Goal: Task Accomplishment & Management: Use online tool/utility

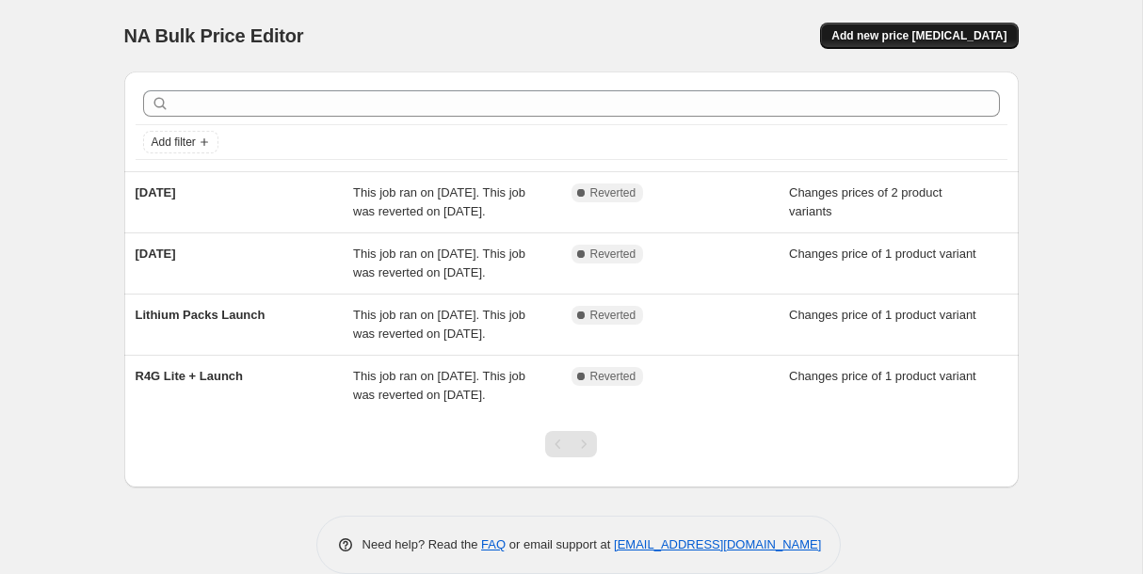
click at [926, 30] on span "Add new price change job" at bounding box center [918, 35] width 175 height 15
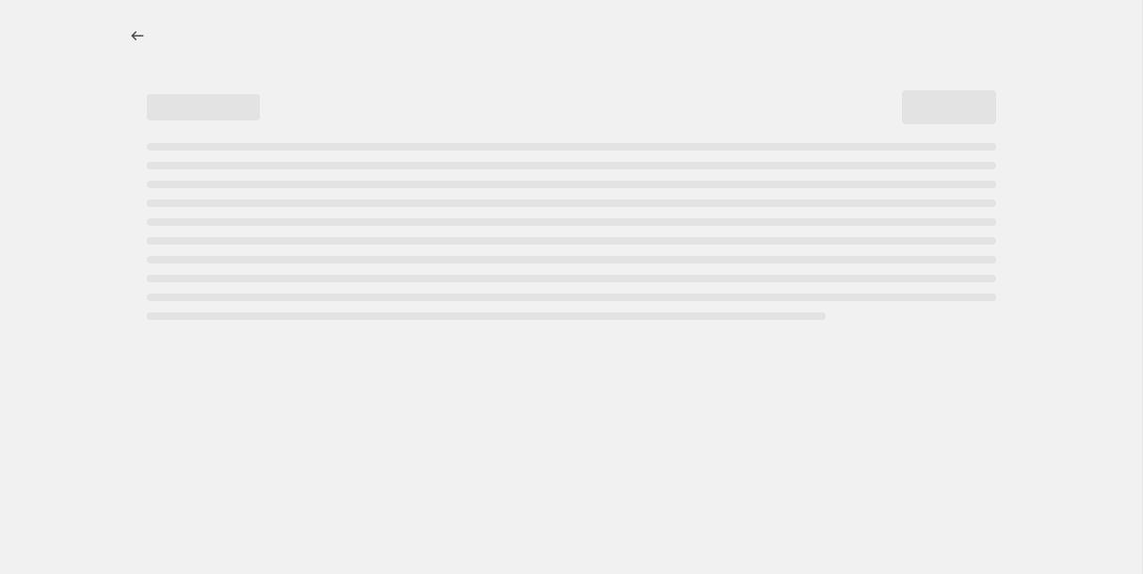
select select "percentage"
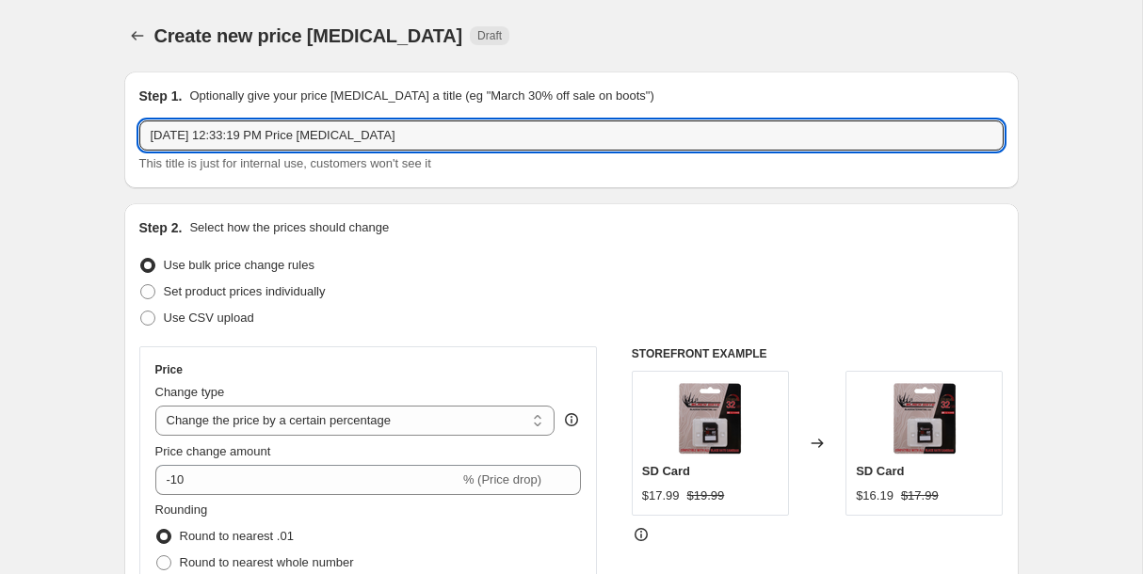
drag, startPoint x: 441, startPoint y: 130, endPoint x: 84, endPoint y: 124, distance: 357.7
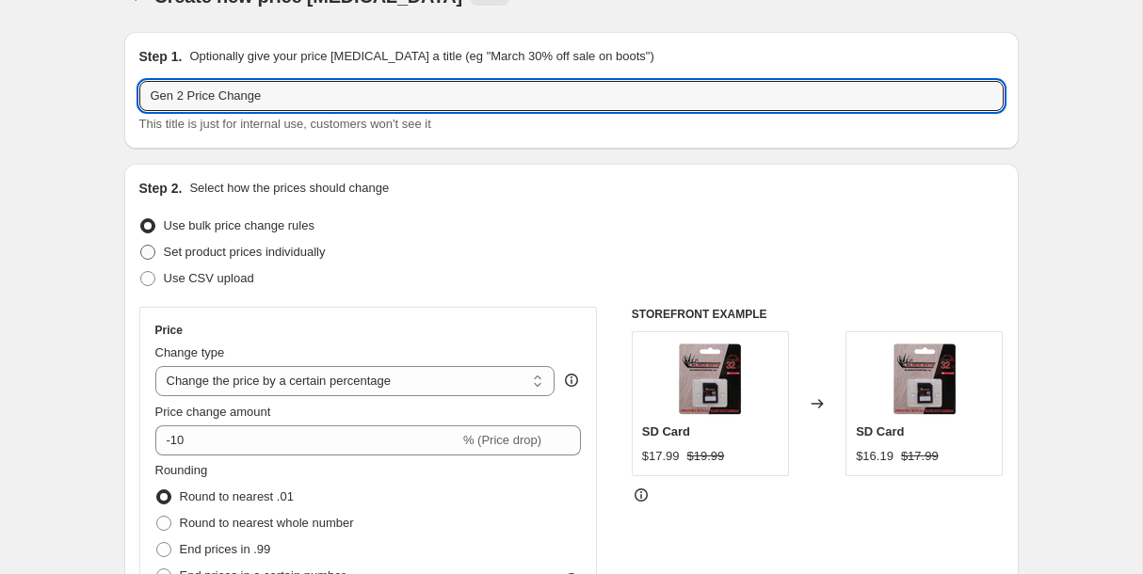
type input "Gen 2 Price Change"
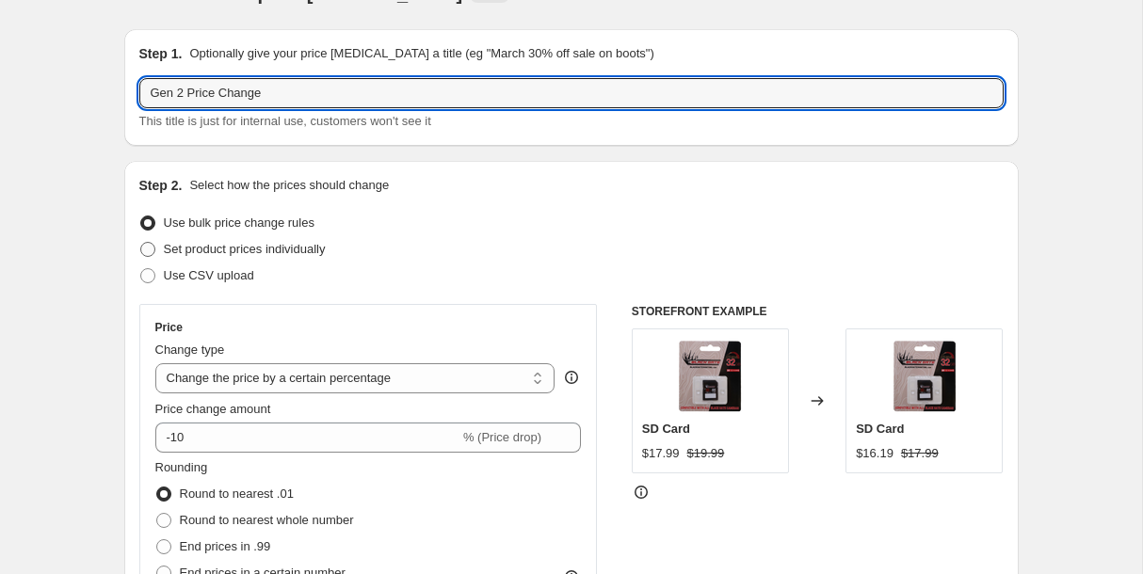
click at [169, 259] on label "Set product prices individually" at bounding box center [232, 249] width 186 height 26
click at [141, 243] on input "Set product prices individually" at bounding box center [140, 242] width 1 height 1
radio input "true"
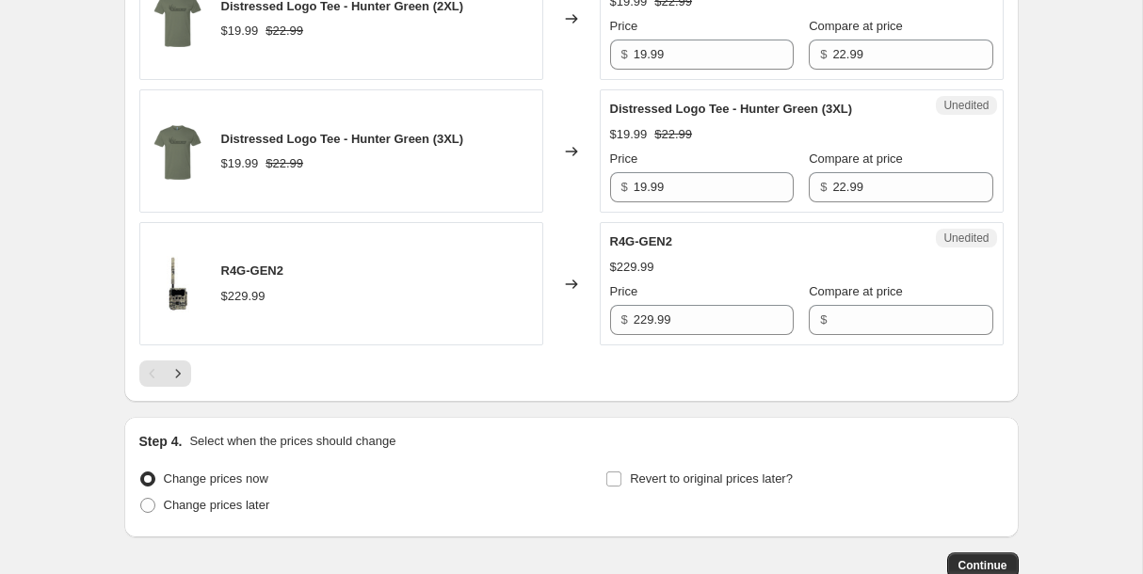
scroll to position [2943, 0]
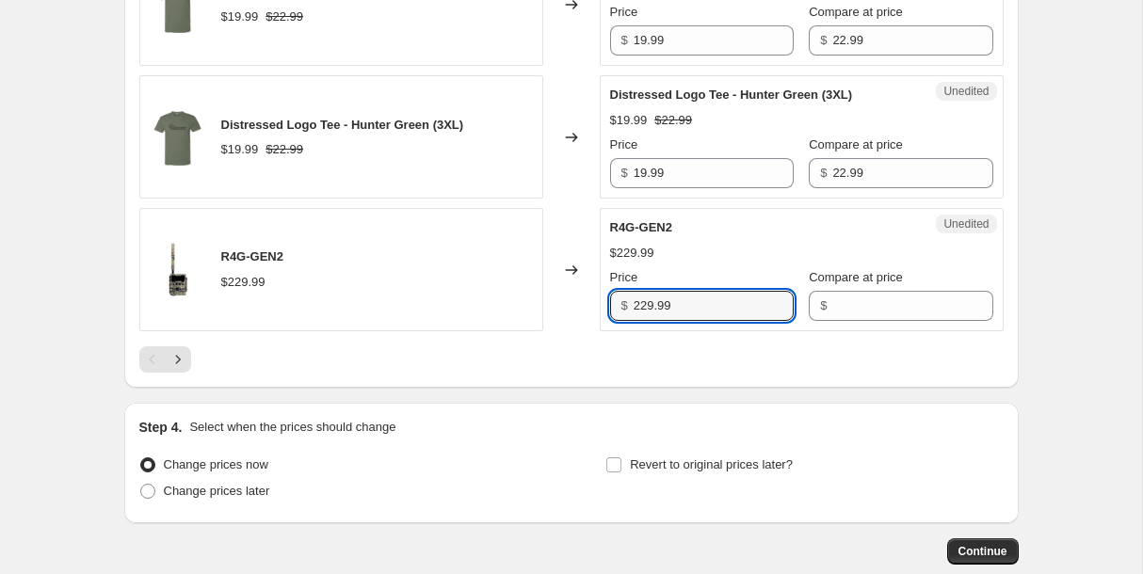
drag, startPoint x: 718, startPoint y: 325, endPoint x: 621, endPoint y: 327, distance: 97.0
click at [621, 321] on div "$ 229.99" at bounding box center [702, 306] width 184 height 30
click at [832, 321] on input "Compare at price" at bounding box center [912, 306] width 160 height 30
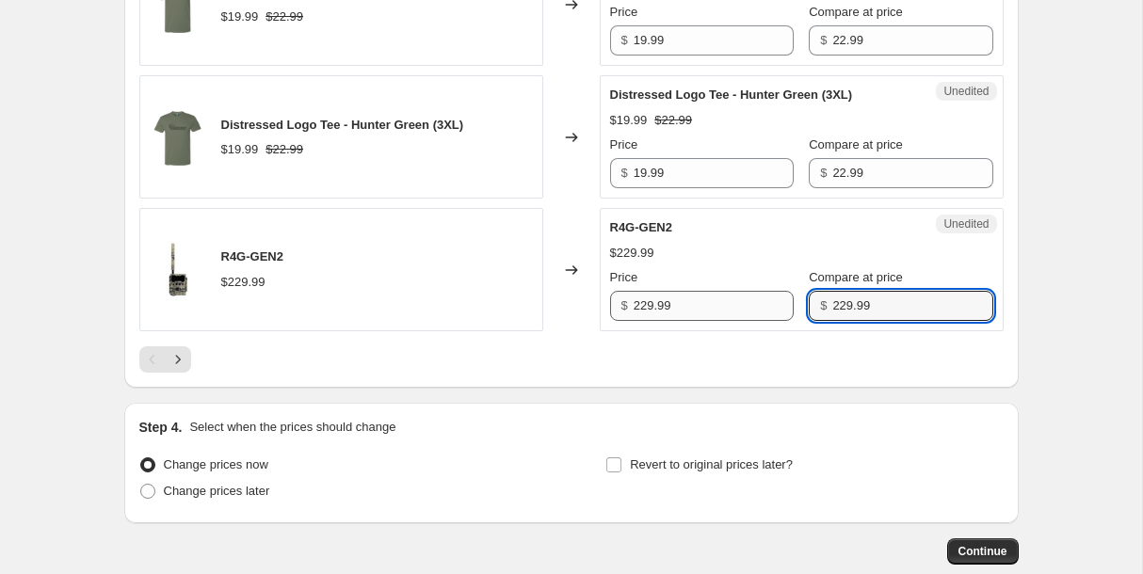
type input "229.99"
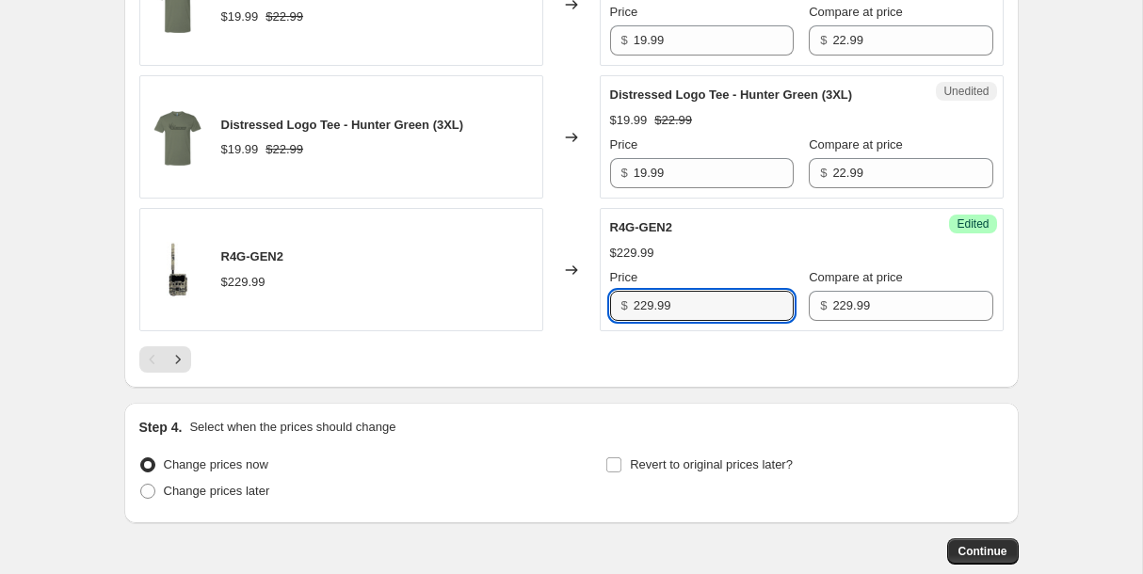
drag, startPoint x: 673, startPoint y: 323, endPoint x: 631, endPoint y: 325, distance: 42.4
click at [566, 325] on div "R4G-GEN2 $229.99 Changed to Success Edited R4G-GEN2 $229.99 Price $ 229.99 Comp…" at bounding box center [571, 269] width 864 height 123
type input "199.99"
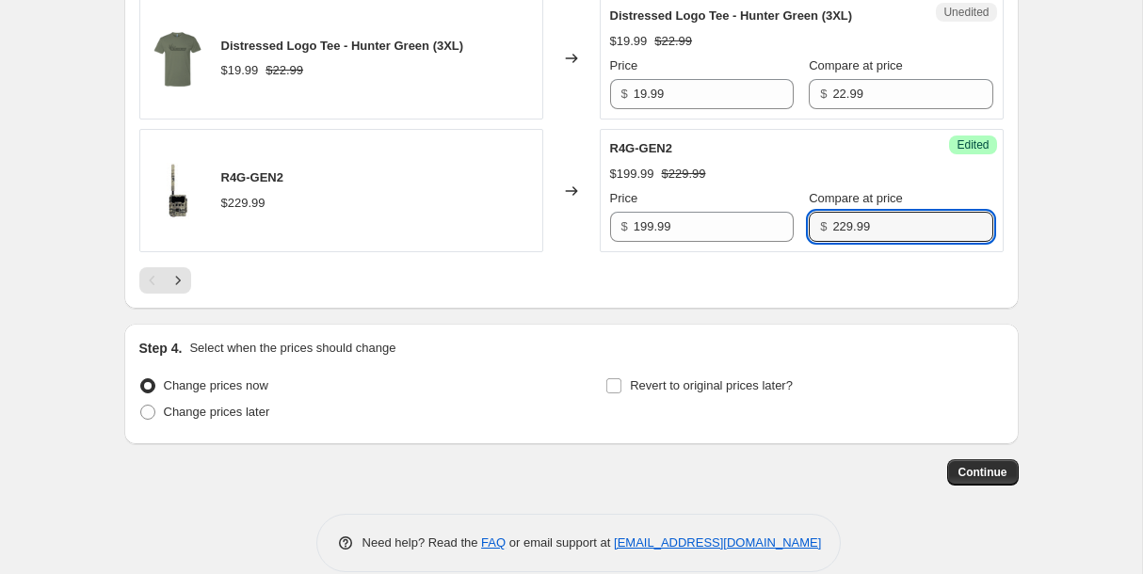
scroll to position [3023, 0]
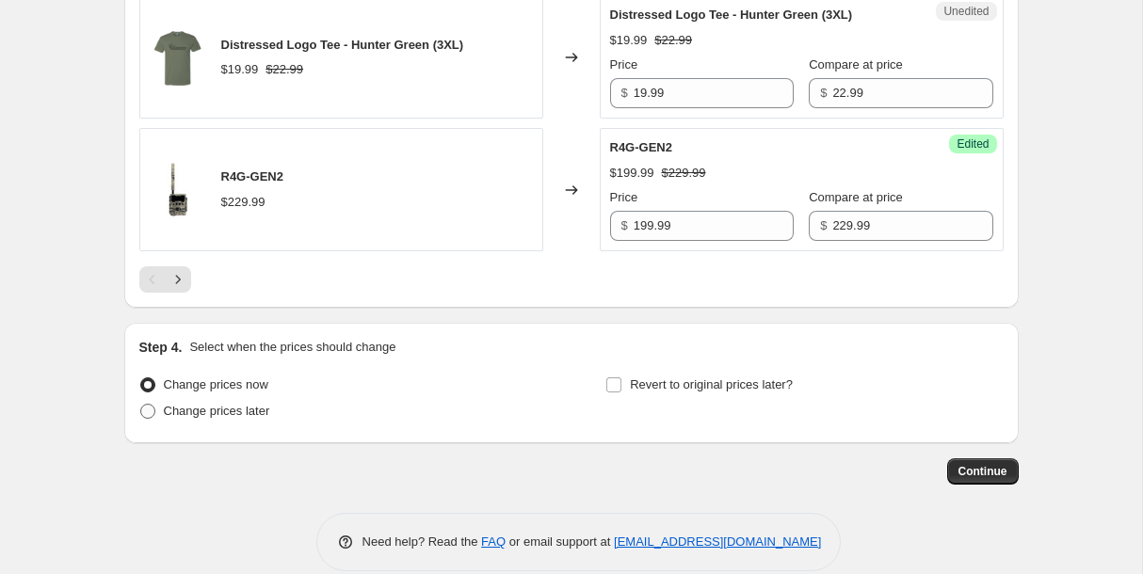
click at [168, 418] on span "Change prices later" at bounding box center [217, 411] width 106 height 14
click at [141, 405] on input "Change prices later" at bounding box center [140, 404] width 1 height 1
radio input "true"
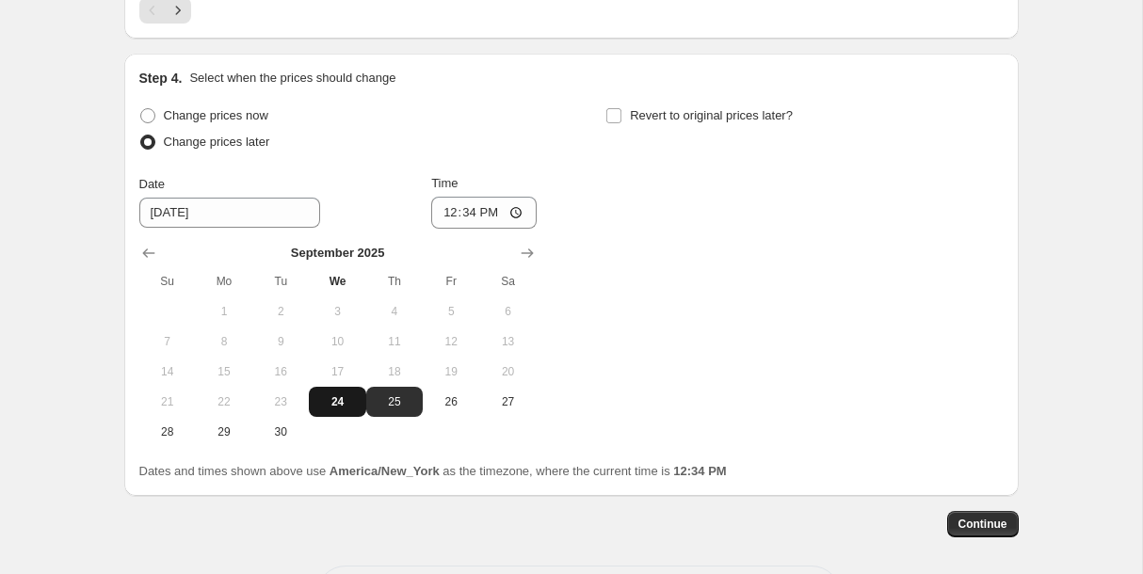
scroll to position [3296, 0]
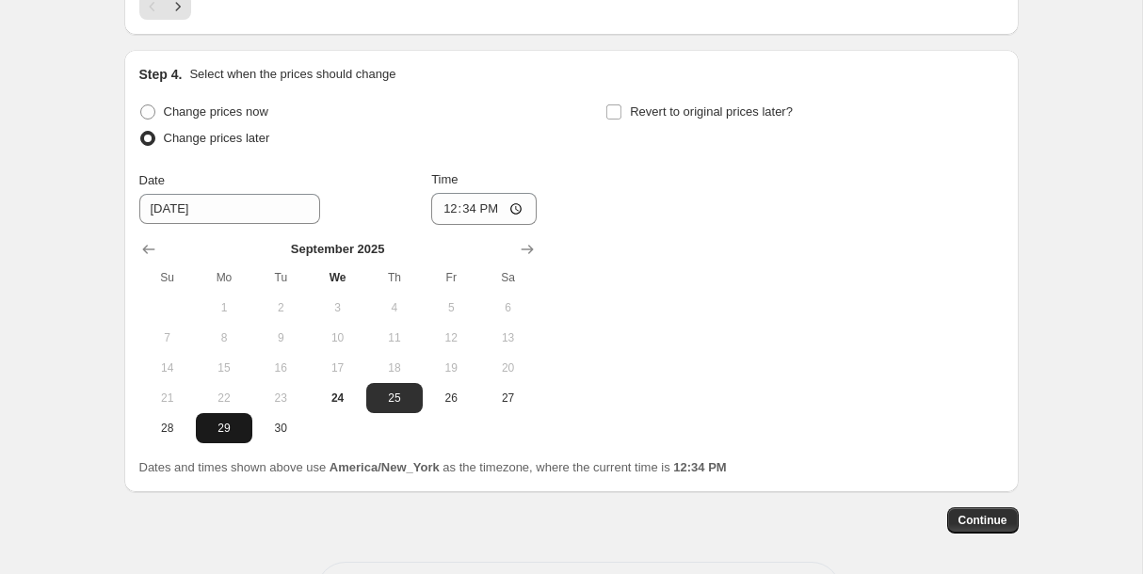
click at [222, 436] on span "29" at bounding box center [223, 428] width 41 height 15
type input "9/29/2025"
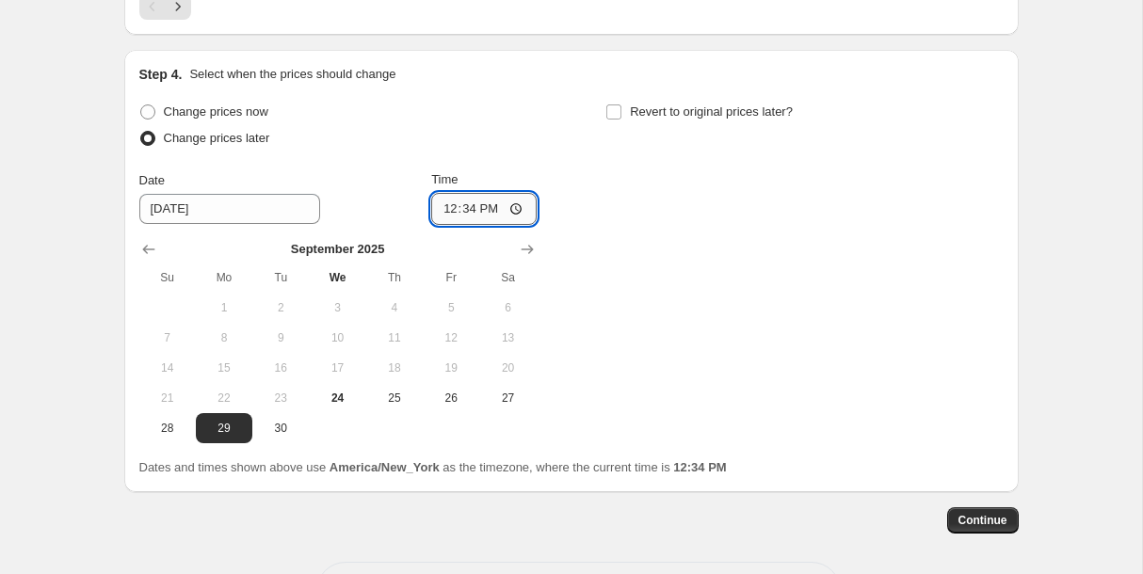
click at [457, 225] on input "12:34" at bounding box center [483, 209] width 105 height 32
click at [447, 225] on input "12:34" at bounding box center [483, 209] width 105 height 32
type input "23:59"
click at [989, 532] on button "Continue" at bounding box center [983, 520] width 72 height 26
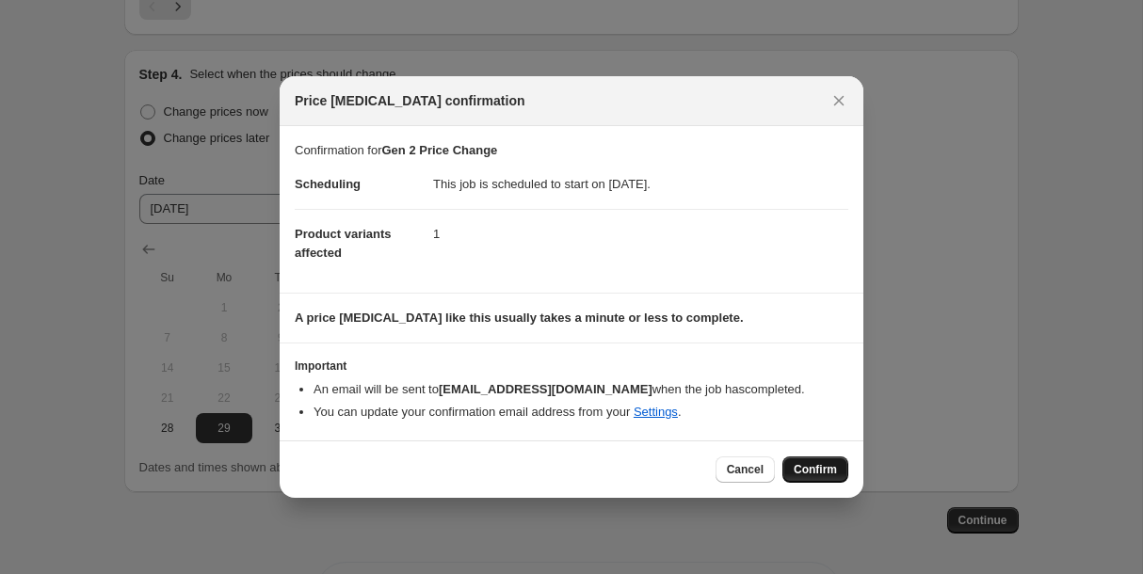
click at [794, 468] on span "Confirm" at bounding box center [814, 469] width 43 height 15
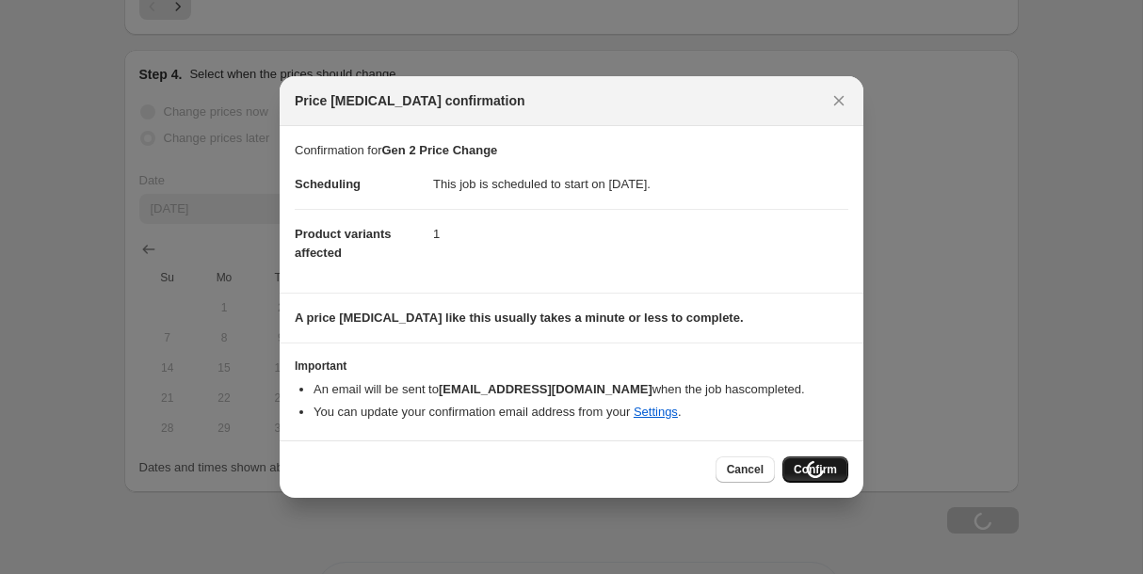
scroll to position [3296, 0]
